Goal: Transaction & Acquisition: Purchase product/service

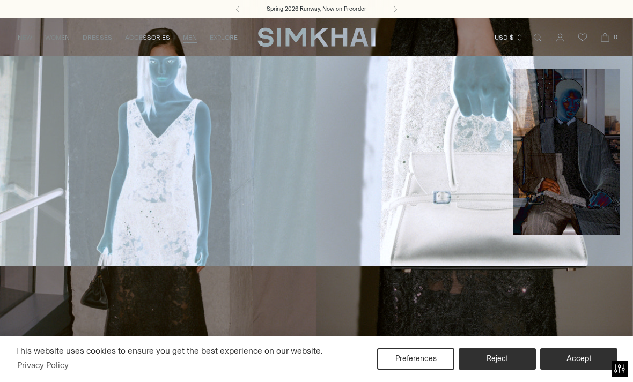
click at [202, 128] on link "SALE" at bounding box center [207, 125] width 16 height 8
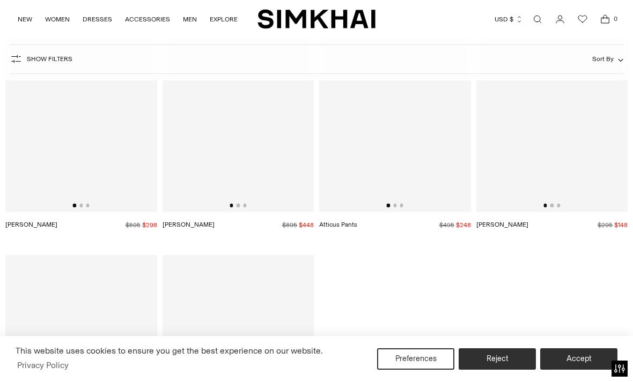
scroll to position [3412, 0]
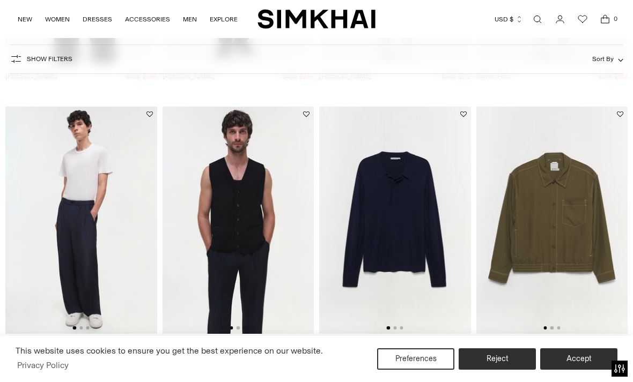
click at [596, 265] on img at bounding box center [552, 220] width 152 height 227
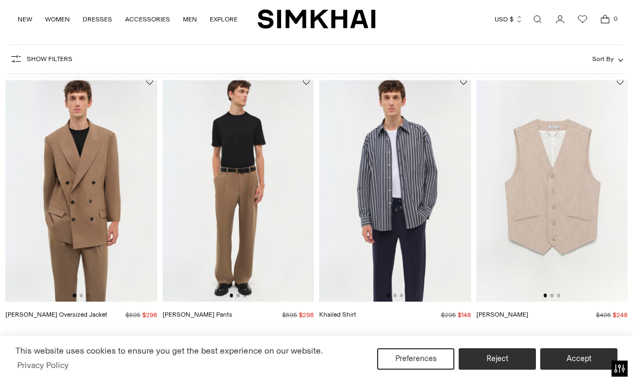
scroll to position [74, 0]
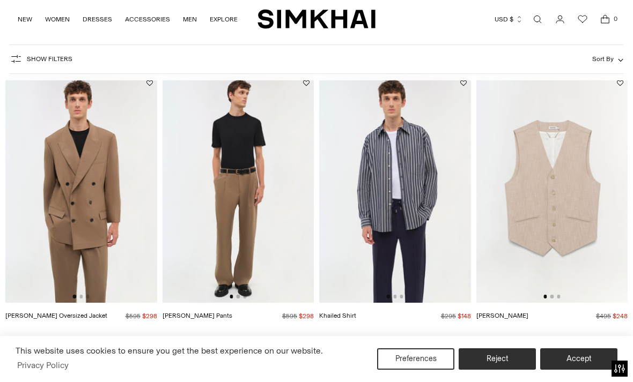
click at [66, 213] on img at bounding box center [81, 189] width 152 height 227
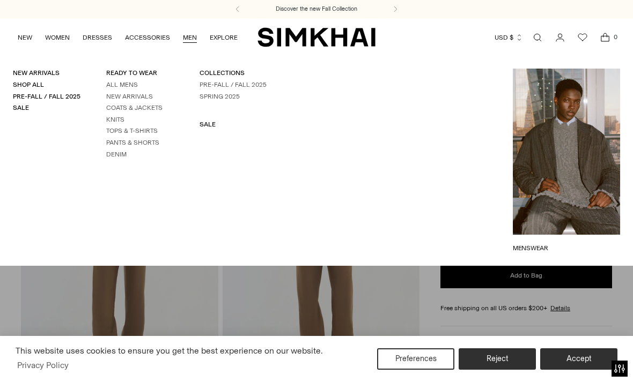
click at [122, 71] on link "READY TO WEAR" at bounding box center [131, 73] width 51 height 8
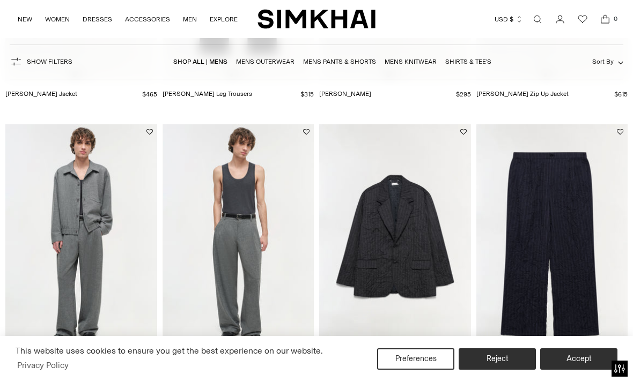
scroll to position [0, 152]
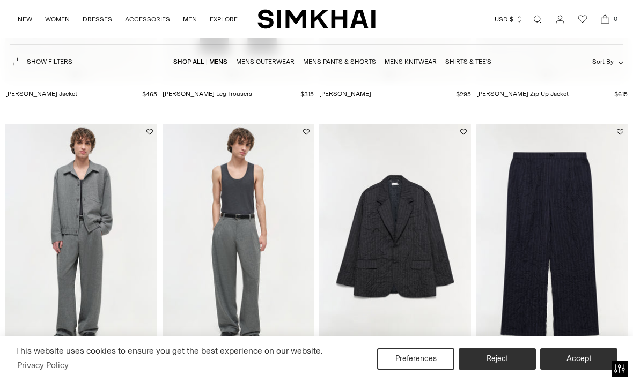
click at [217, 248] on img at bounding box center [238, 237] width 152 height 227
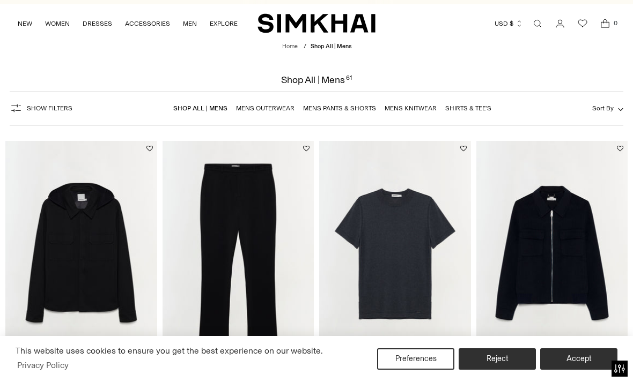
scroll to position [0, 0]
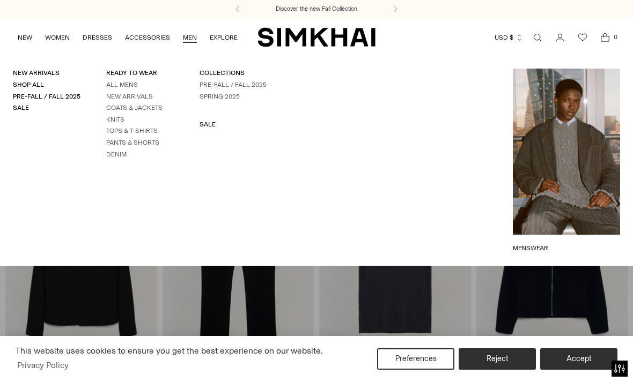
click at [45, 70] on link "New Arrivals" at bounding box center [36, 73] width 47 height 8
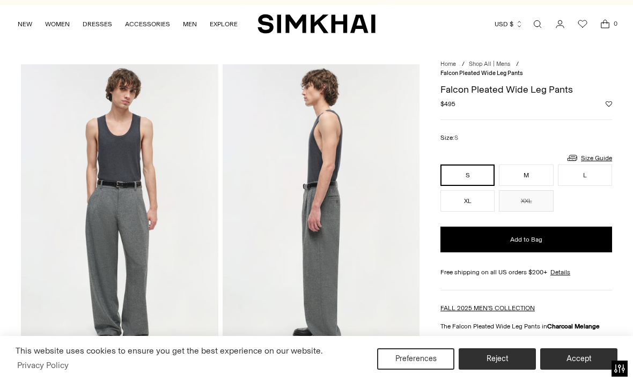
scroll to position [15, 0]
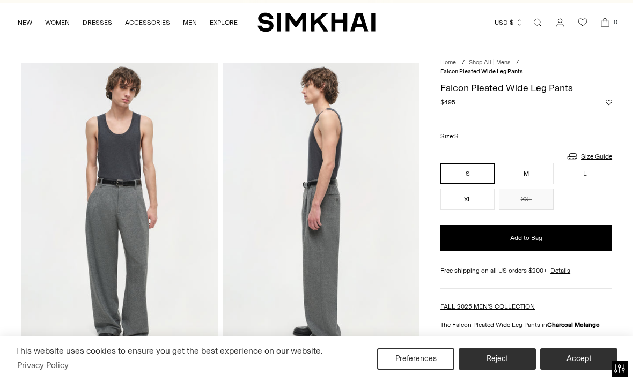
click at [532, 168] on button "M" at bounding box center [526, 173] width 54 height 21
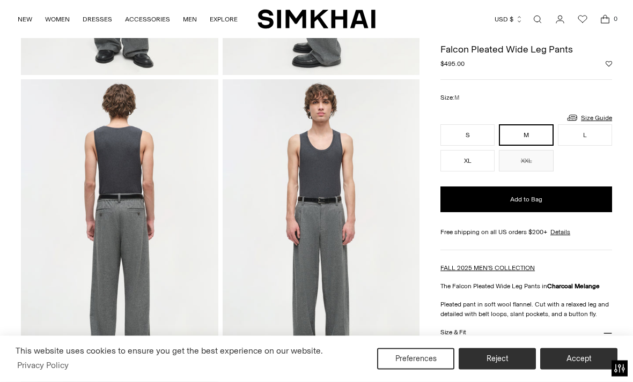
scroll to position [257, 0]
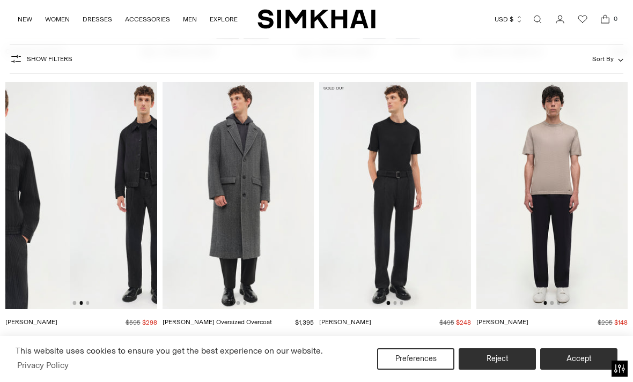
scroll to position [0, 152]
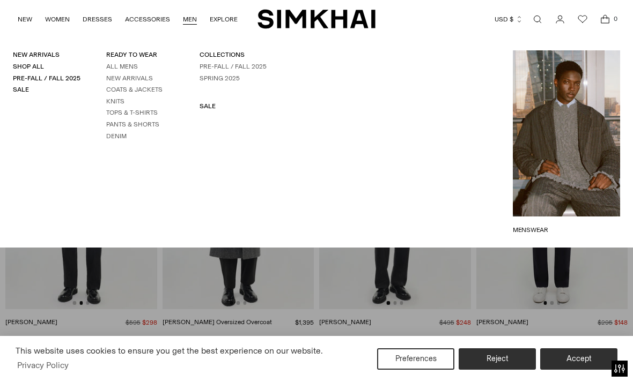
click at [137, 86] on link "Coats & Jackets" at bounding box center [134, 90] width 56 height 8
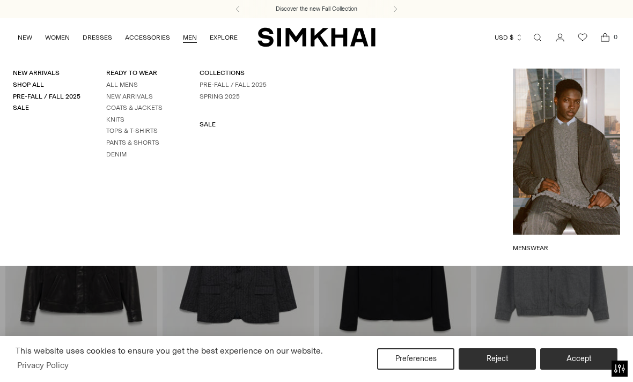
click at [119, 76] on link "READY TO WEAR" at bounding box center [131, 73] width 51 height 8
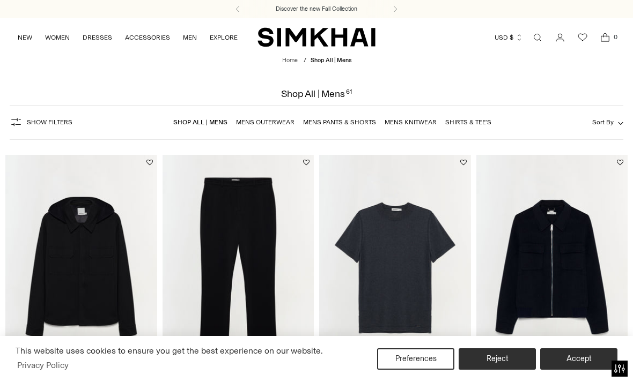
click at [550, 192] on img at bounding box center [552, 268] width 152 height 227
